Goal: Task Accomplishment & Management: Complete application form

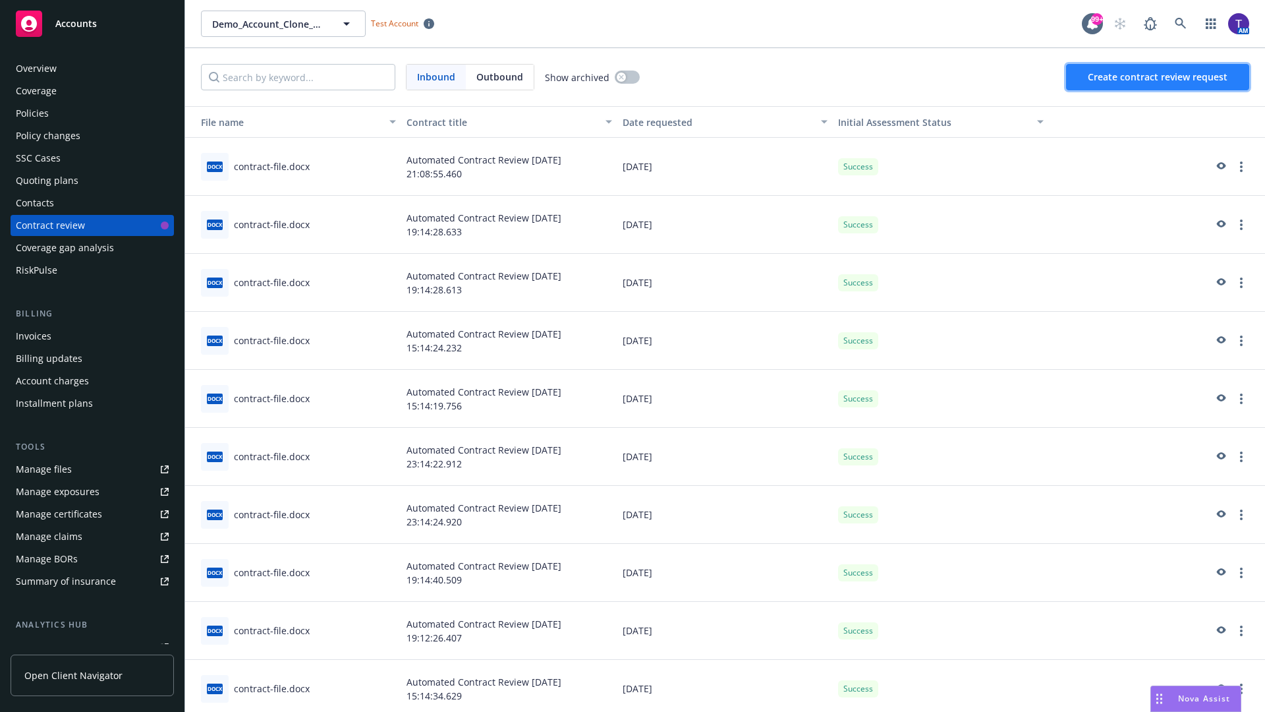
click at [1158, 77] on span "Create contract review request" at bounding box center [1158, 76] width 140 height 13
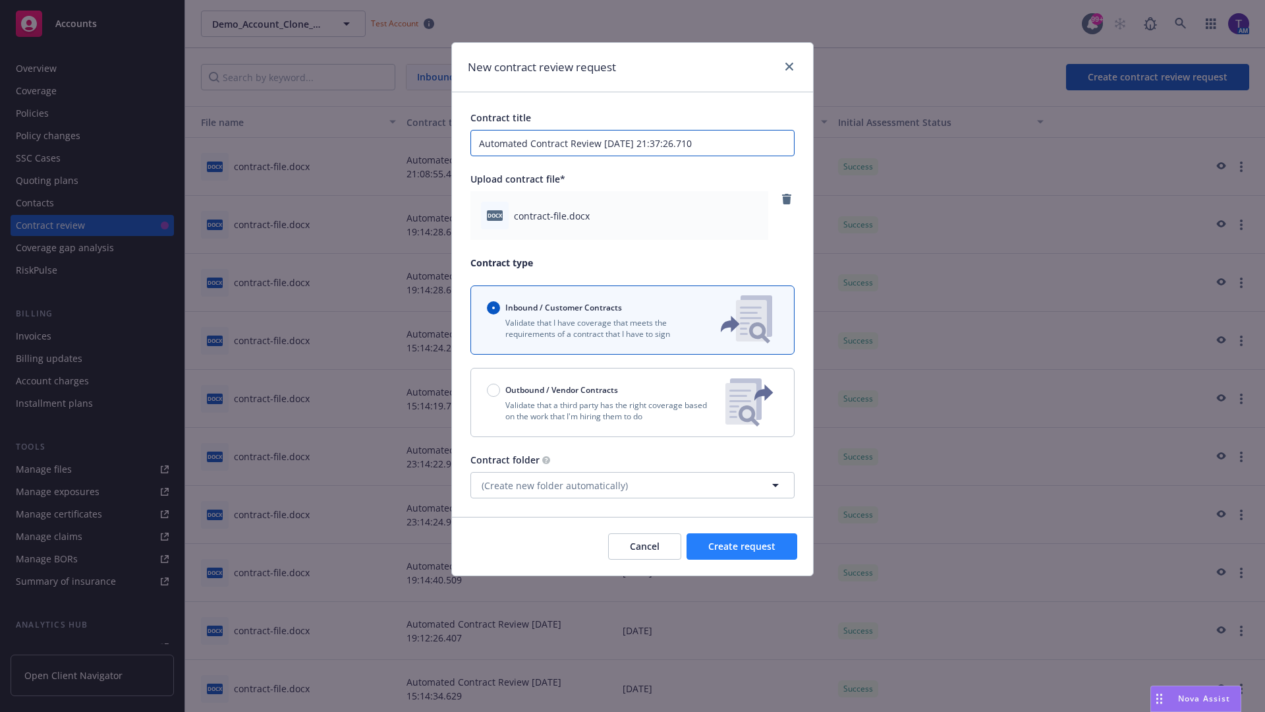
type input "Automated Contract Review 08-21-2025 21:37:26.710"
click at [742, 546] on span "Create request" at bounding box center [741, 546] width 67 height 13
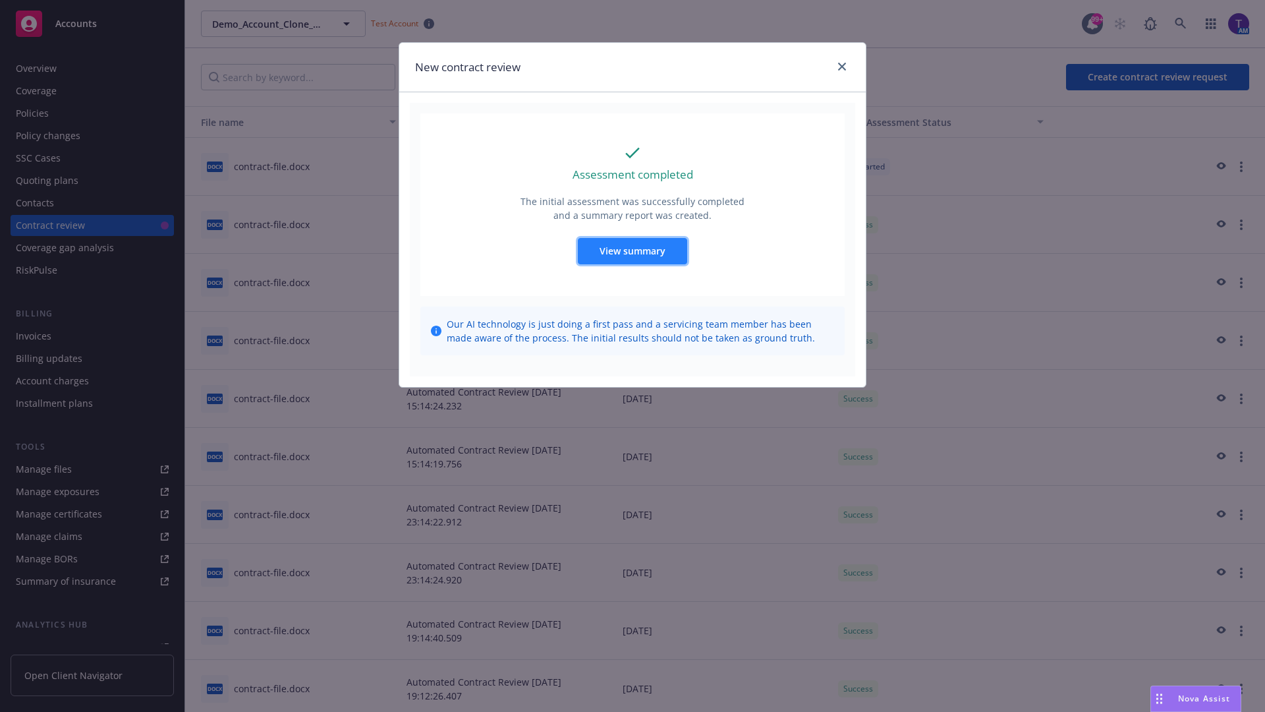
click at [632, 250] on span "View summary" at bounding box center [633, 250] width 66 height 13
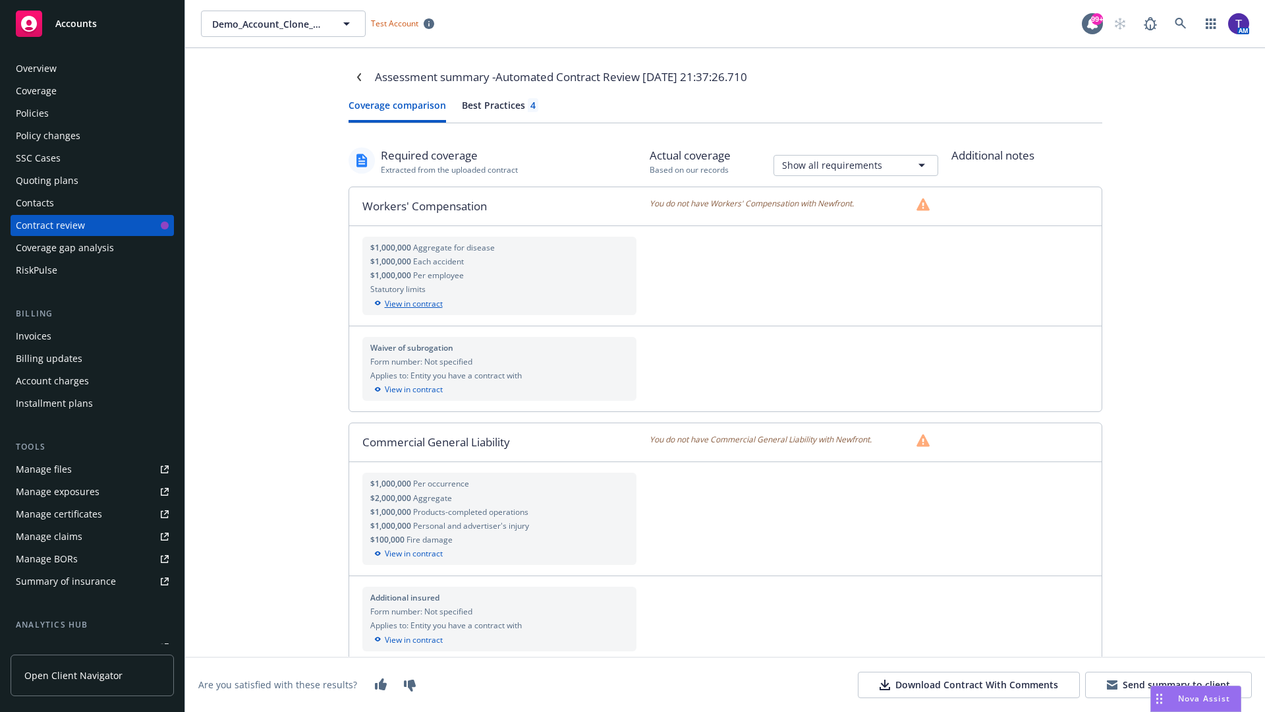
click at [499, 303] on div "View in contract" at bounding box center [499, 304] width 259 height 12
